Goal: Book appointment/travel/reservation

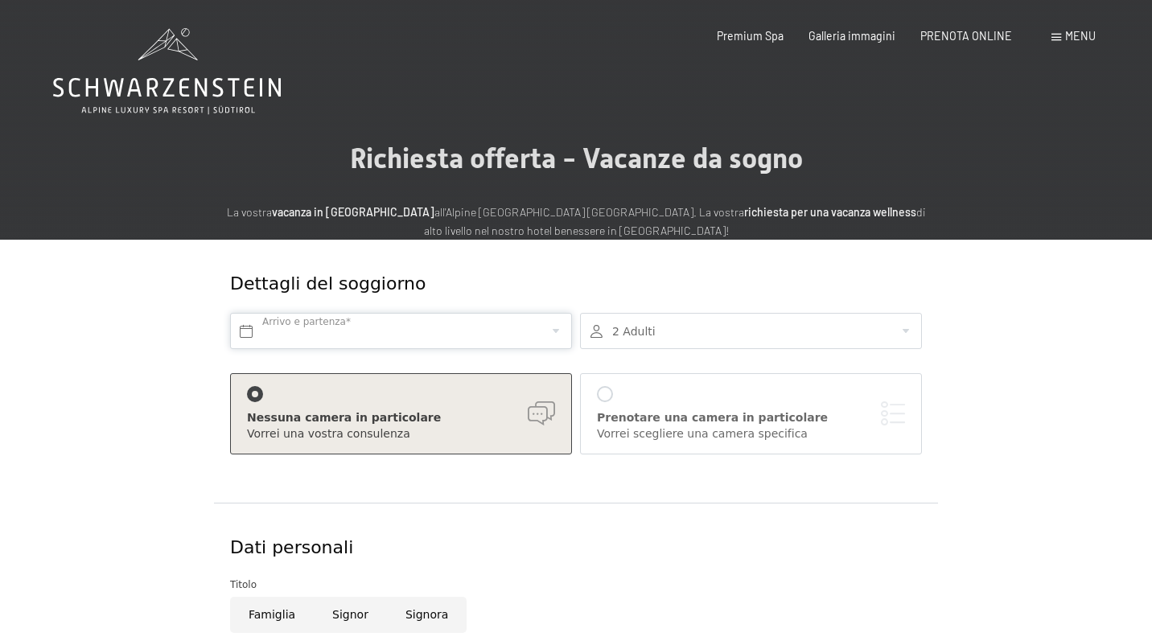
click at [490, 331] on input "text" at bounding box center [401, 331] width 342 height 36
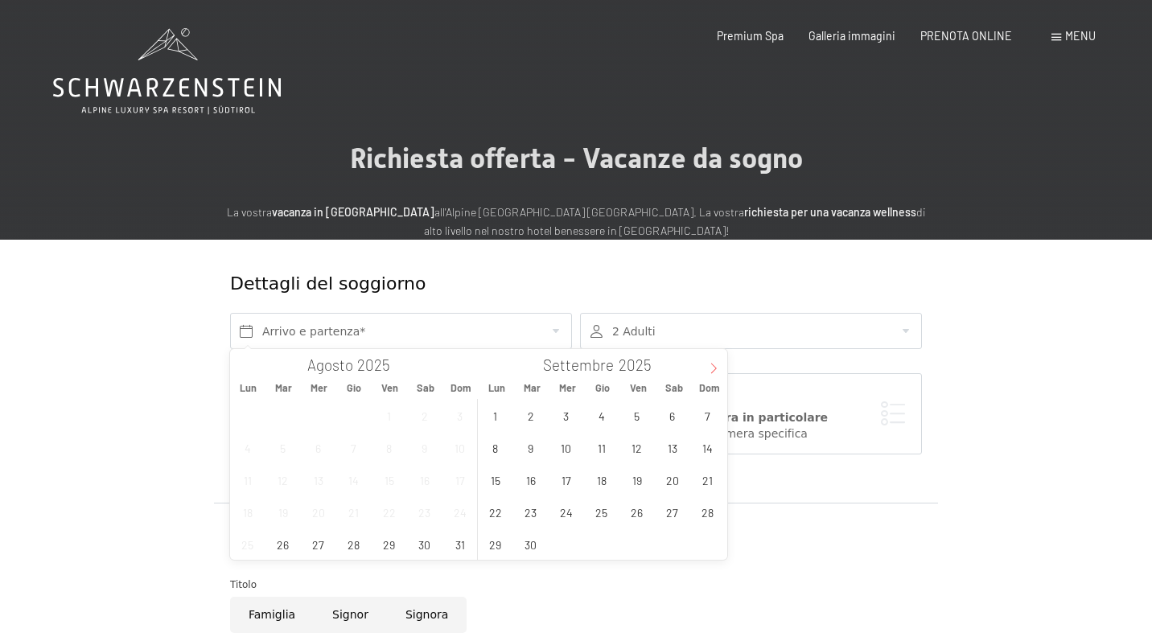
click at [714, 367] on icon at bounding box center [713, 368] width 11 height 11
click at [713, 366] on icon at bounding box center [713, 368] width 11 height 11
click at [558, 477] on span "17" at bounding box center [565, 479] width 31 height 31
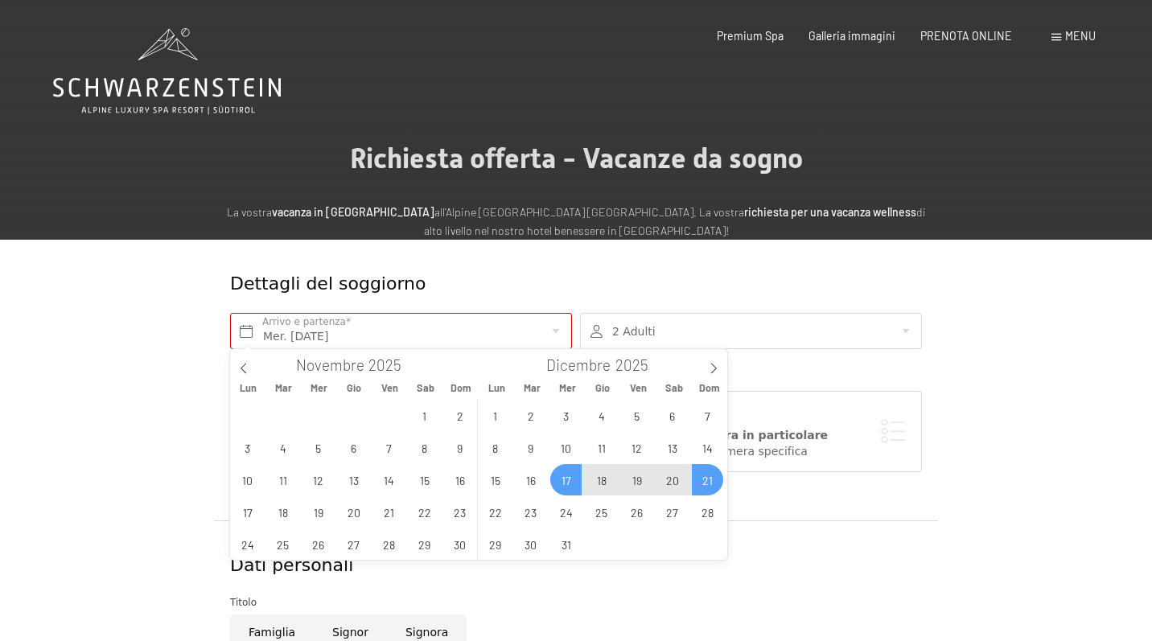
click at [712, 477] on span "21" at bounding box center [707, 479] width 31 height 31
type input "Mer. 17/12/2025 - Dom. 21/12/2025"
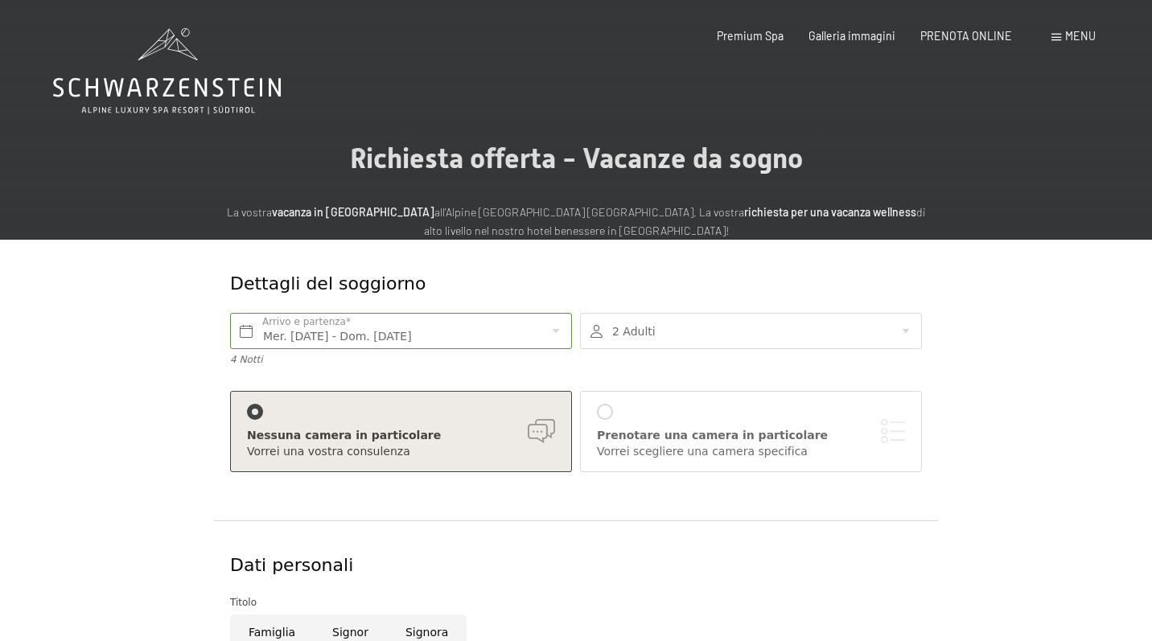
click at [722, 311] on div "2 Adulti 2 Adulti Più di 14 anni 0 Bambini Fino a 14 anni Inserisci" at bounding box center [751, 340] width 350 height 70
click at [723, 331] on div at bounding box center [751, 331] width 342 height 36
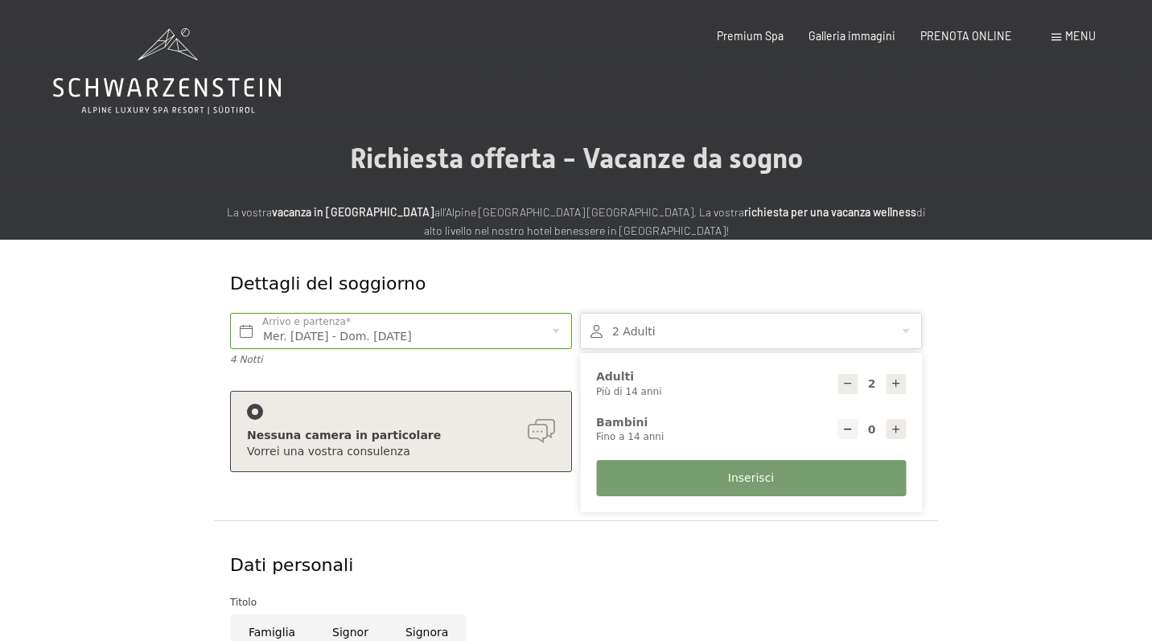
click at [678, 541] on div "Dati personali" at bounding box center [576, 565] width 700 height 57
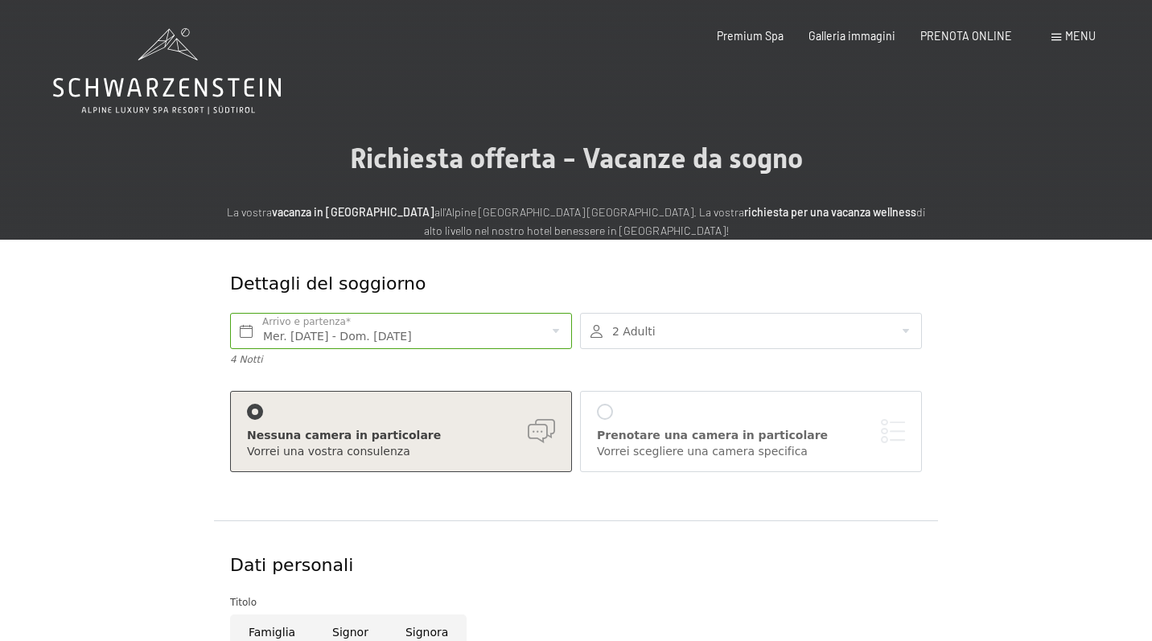
click at [767, 325] on div at bounding box center [751, 331] width 342 height 36
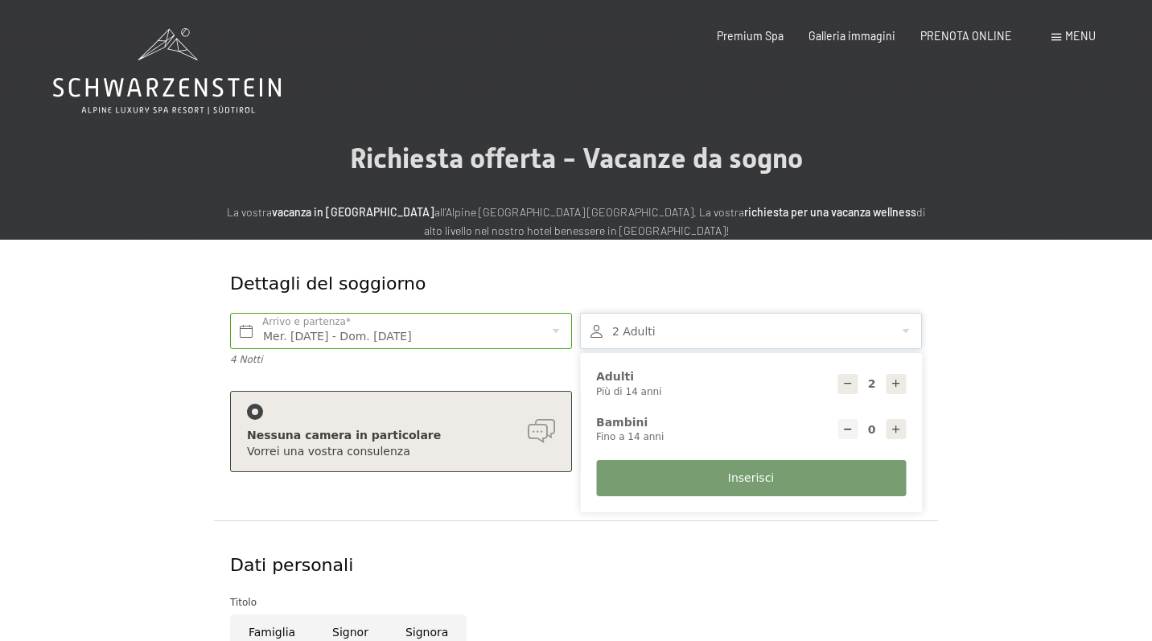
click at [899, 375] on div at bounding box center [896, 384] width 20 height 20
click at [898, 375] on div at bounding box center [896, 384] width 20 height 20
type input "6"
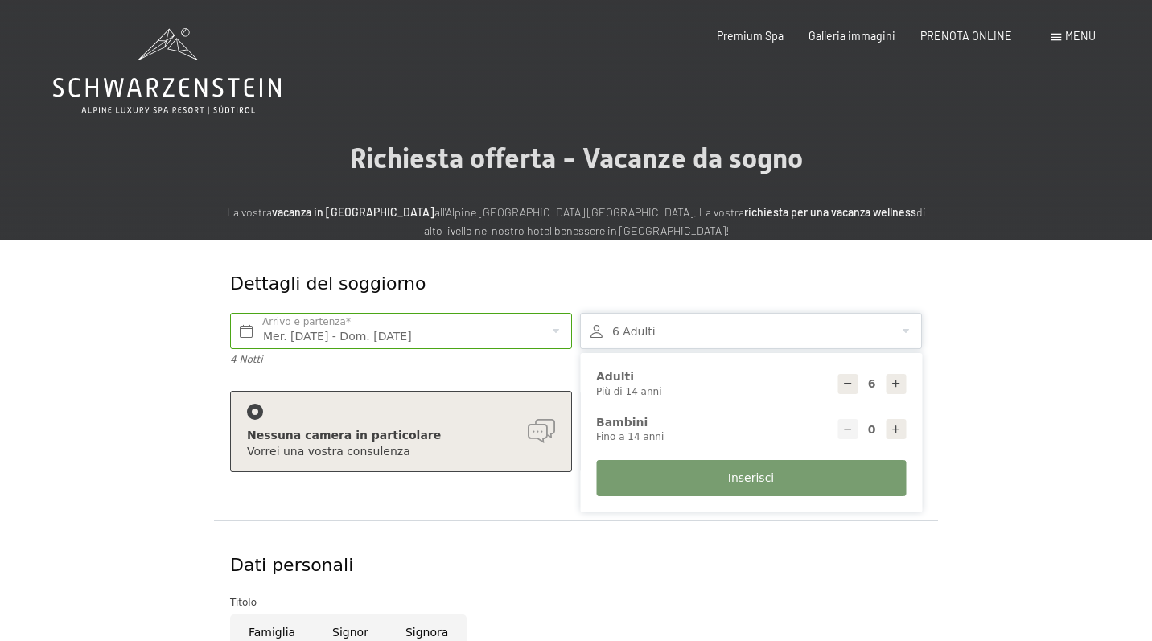
click at [838, 476] on button "Inserisci" at bounding box center [751, 478] width 310 height 36
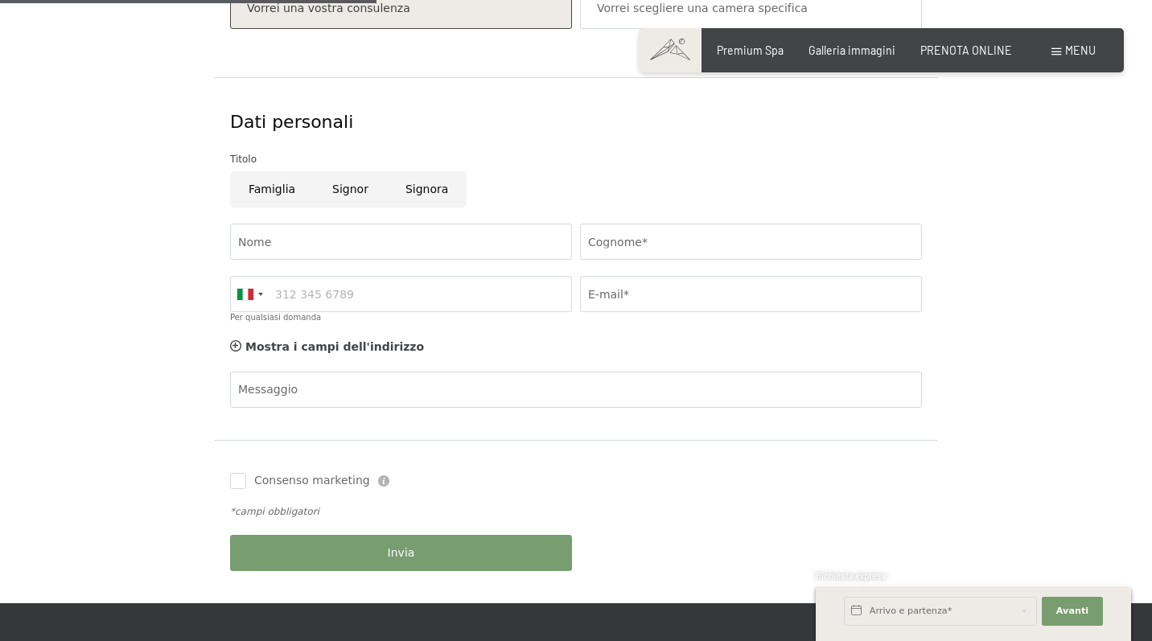
scroll to position [443, 0]
click at [426, 188] on input "Signora" at bounding box center [427, 189] width 80 height 36
radio input "true"
type input "Giada"
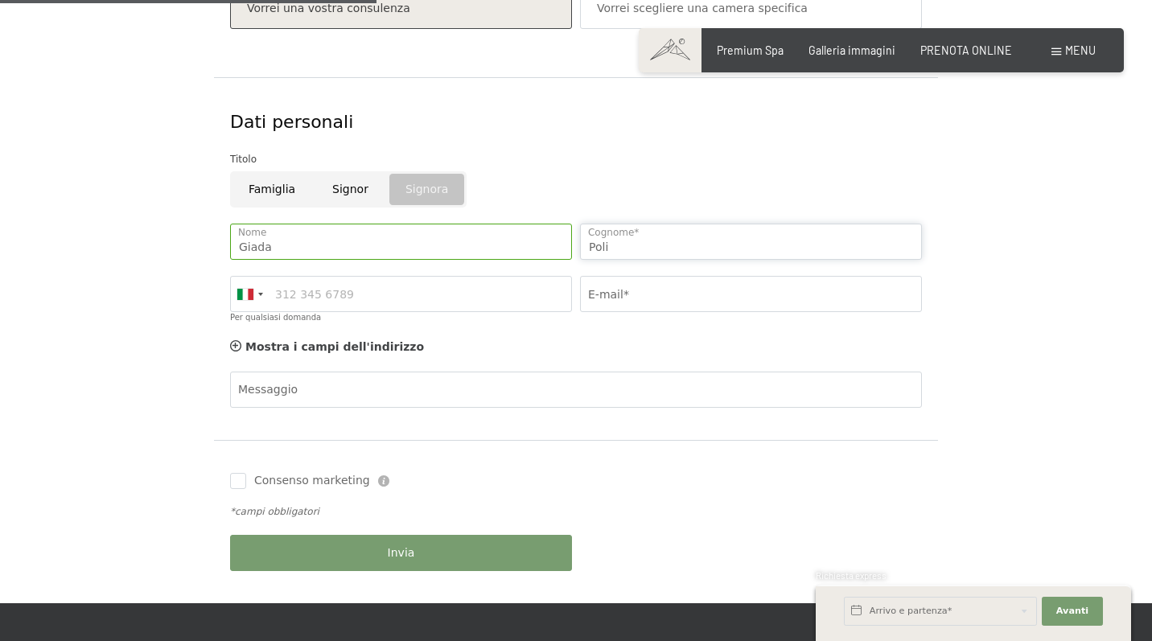
type input "Poli"
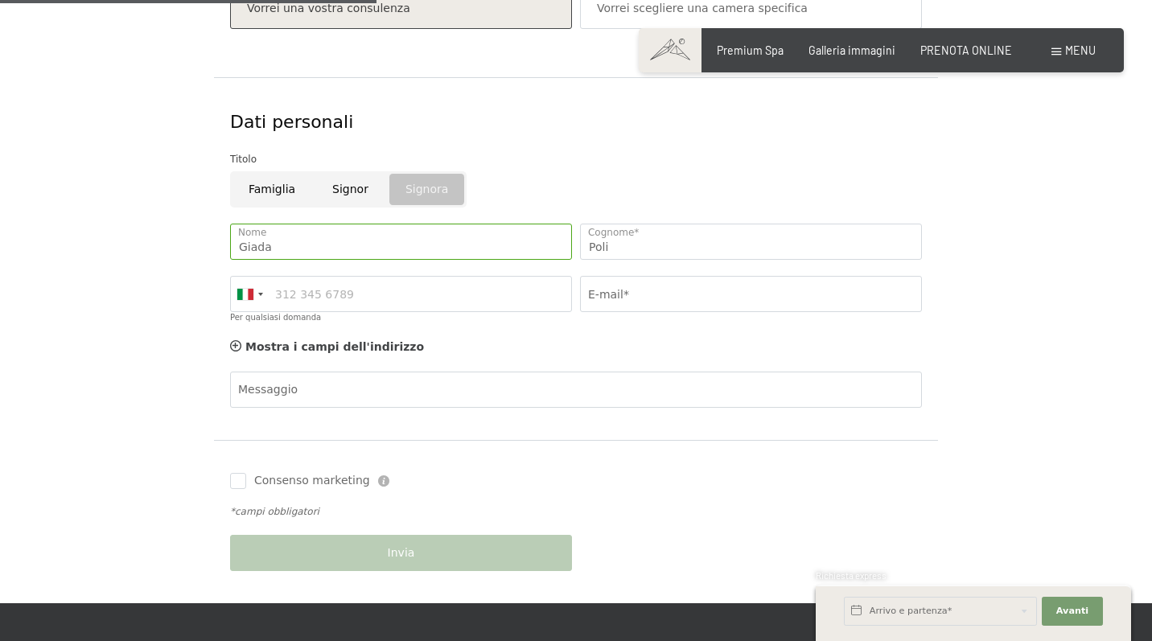
click at [462, 268] on div "Germany (Deutschland) +49 Italy (Italia) +39 Austria (Österreich) +43 Switzerla…" at bounding box center [401, 300] width 350 height 64
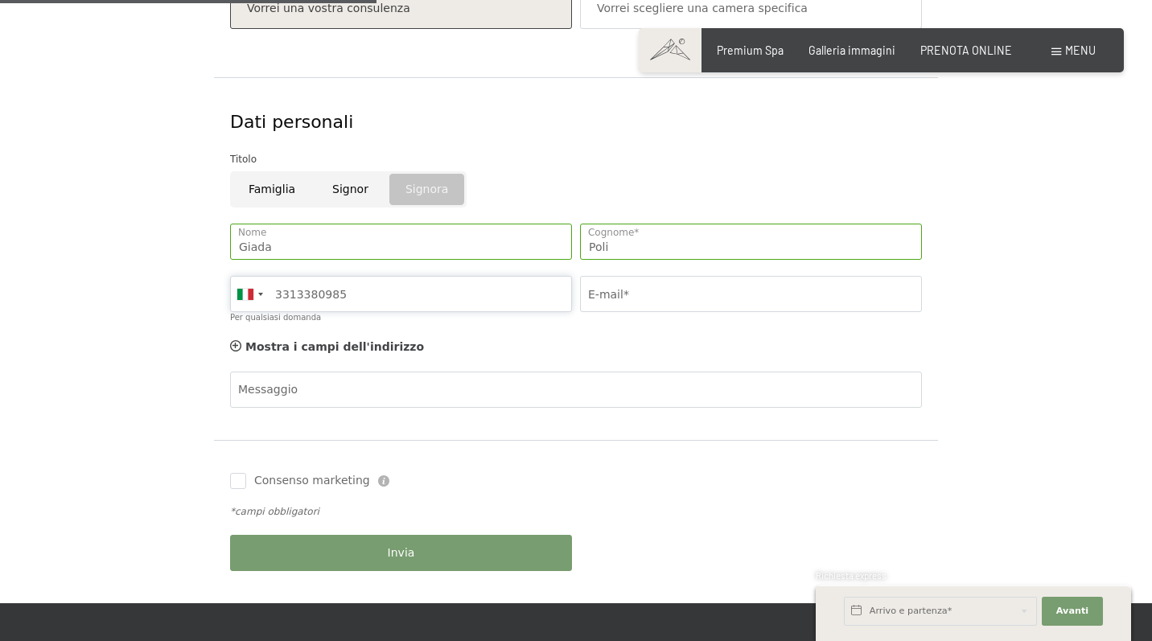
type input "3313380985"
type input "poli.giada.2003@gmail.com"
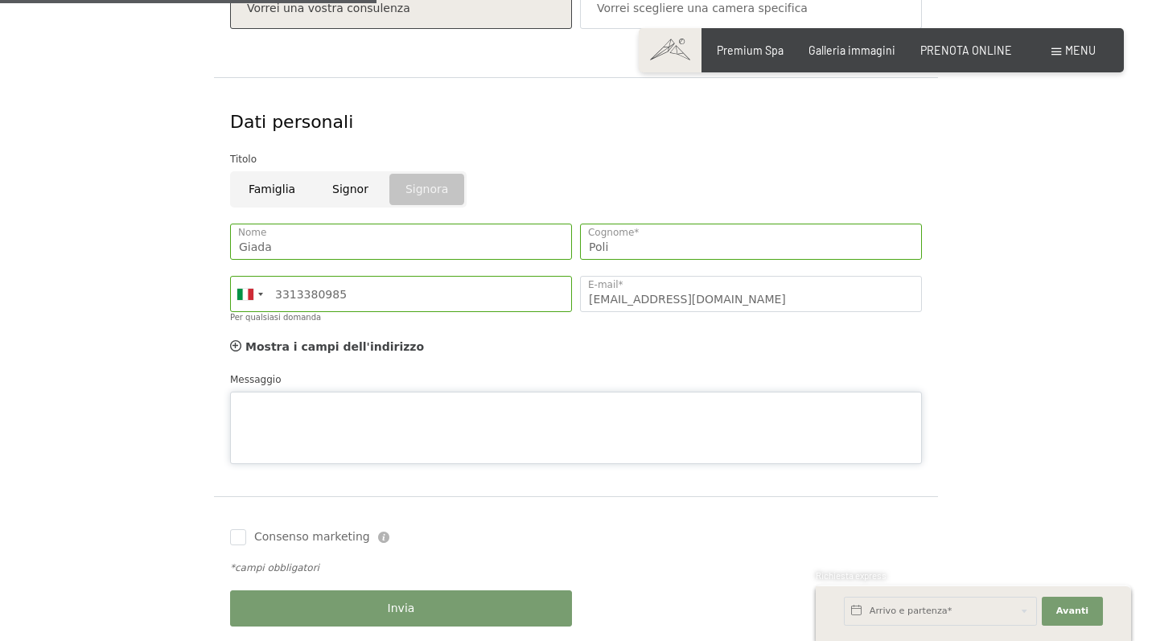
click at [339, 386] on div "Messaggio" at bounding box center [576, 418] width 692 height 93
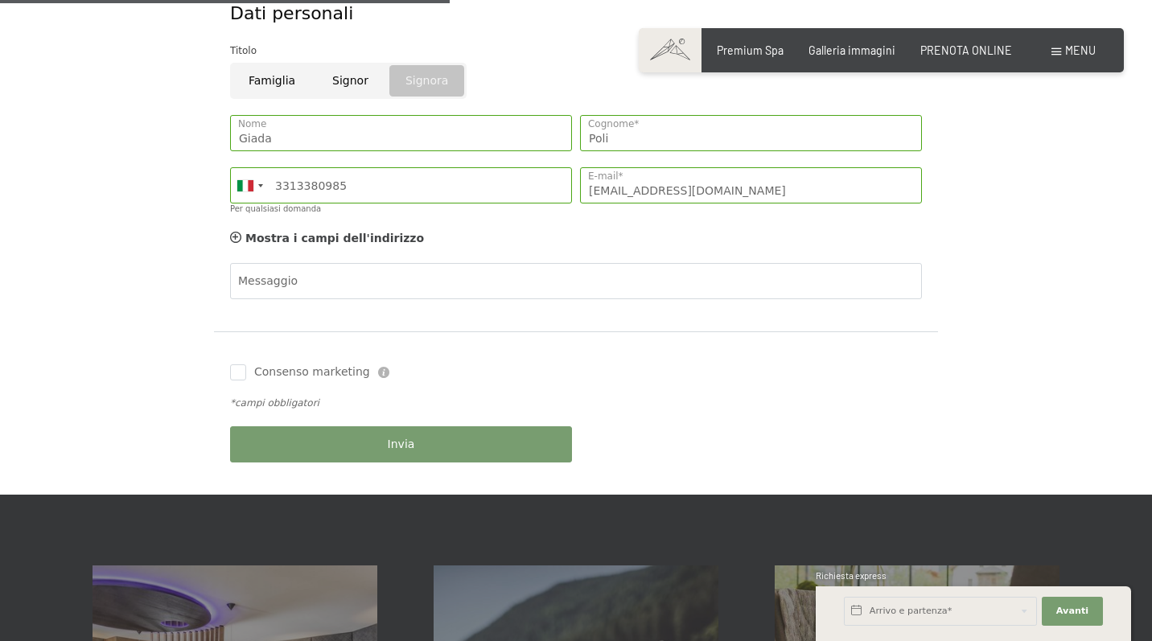
click at [241, 223] on div "Mostra i campi dell'indirizzo Nascondere i campi dell'indirizzo" at bounding box center [576, 239] width 700 height 32
click at [238, 233] on icon at bounding box center [235, 237] width 11 height 11
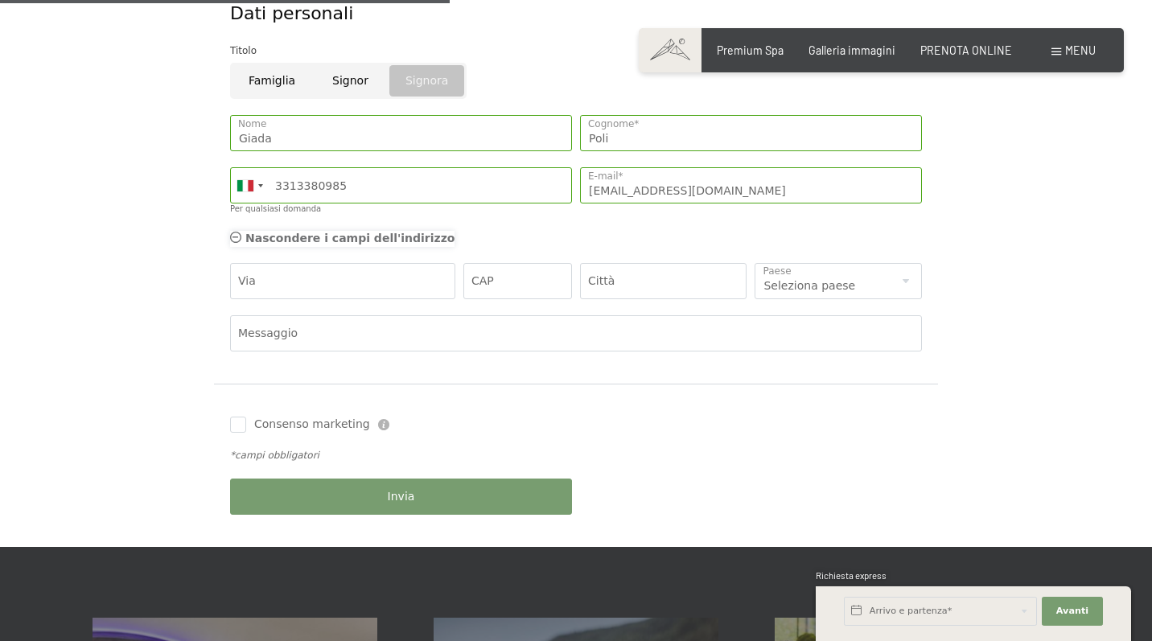
click at [239, 232] on icon at bounding box center [235, 237] width 11 height 11
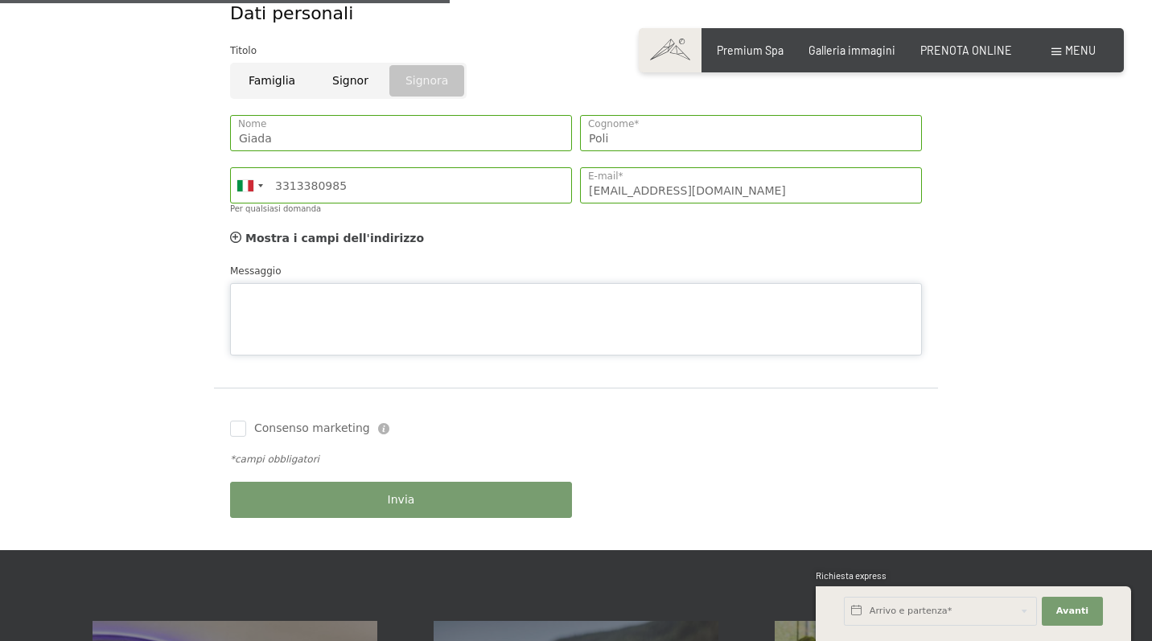
click at [287, 266] on div "Messaggio" at bounding box center [576, 309] width 692 height 93
type textarea "3 camere matrimoniali con pensione a 3/4"
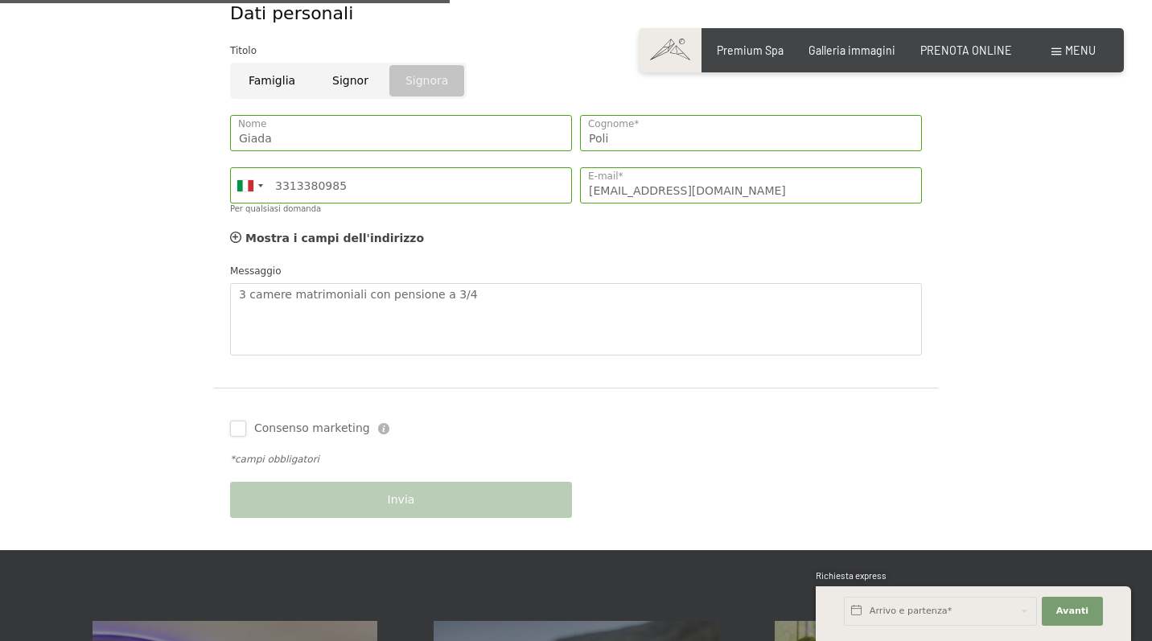
click at [232, 423] on input "Consenso marketing" at bounding box center [238, 429] width 16 height 16
checkbox input "true"
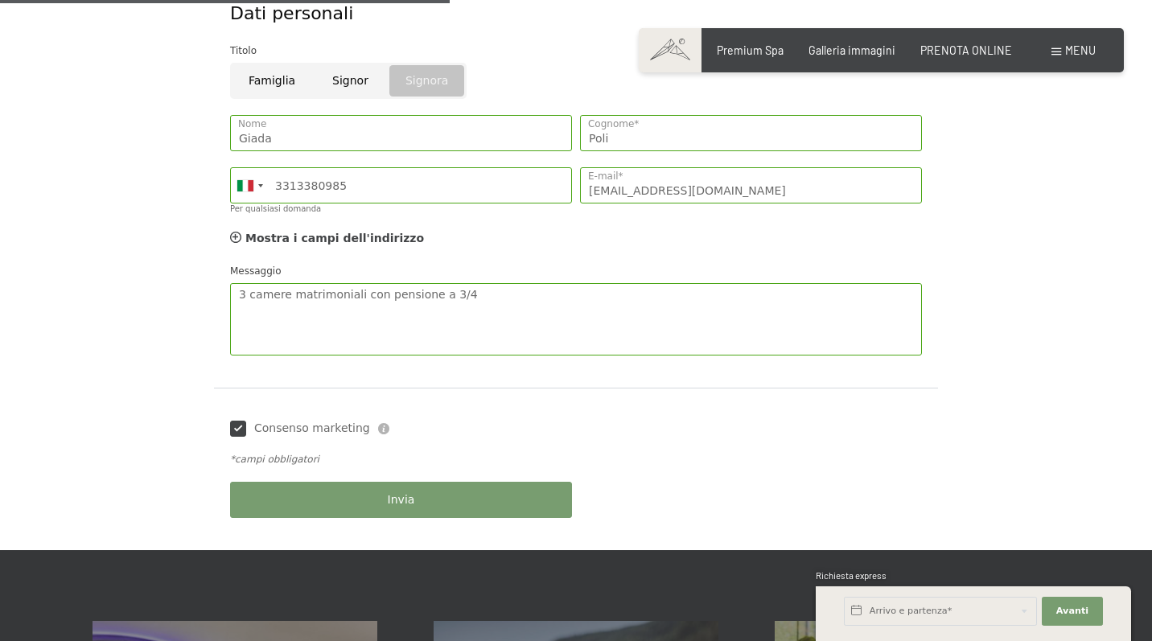
click at [330, 486] on button "Invia" at bounding box center [401, 500] width 342 height 36
